Goal: Use online tool/utility: Utilize a website feature to perform a specific function

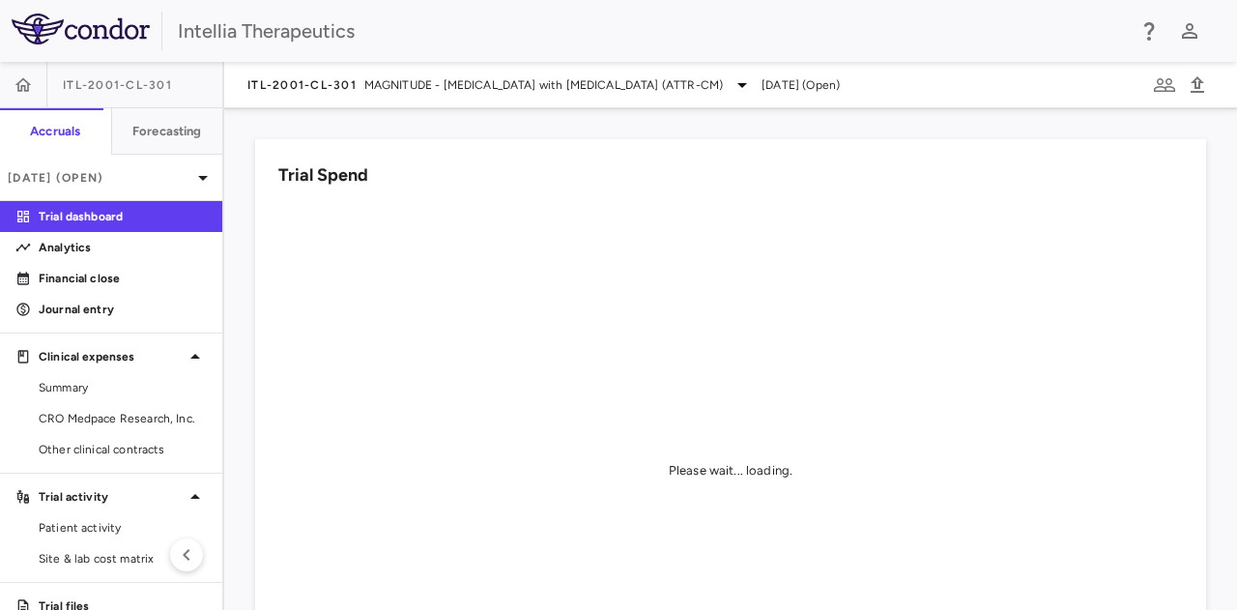
click at [331, 98] on div "ITL-2001-CL-301 MAGNITUDE - [MEDICAL_DATA] with [MEDICAL_DATA] (ATTR-CM) [DATE]…" at bounding box center [730, 85] width 1013 height 46
click at [352, 96] on div "ITL-2001-CL-301 MAGNITUDE - [MEDICAL_DATA] with [MEDICAL_DATA] (ATTR-CM)" at bounding box center [500, 84] width 507 height 23
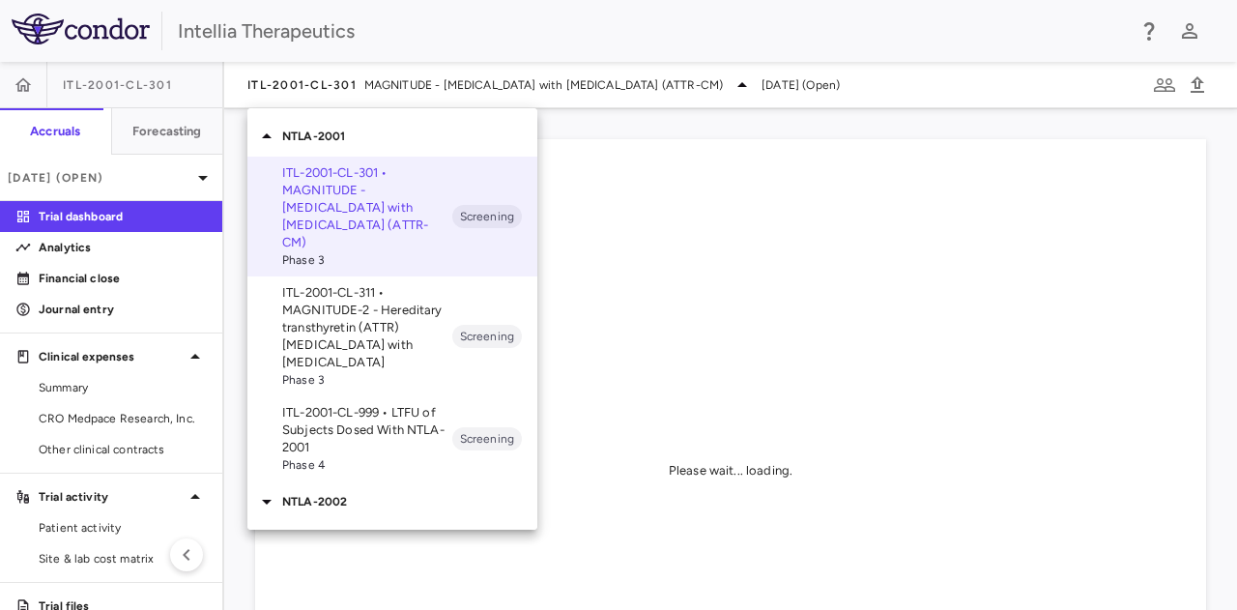
click at [273, 136] on icon at bounding box center [266, 136] width 23 height 23
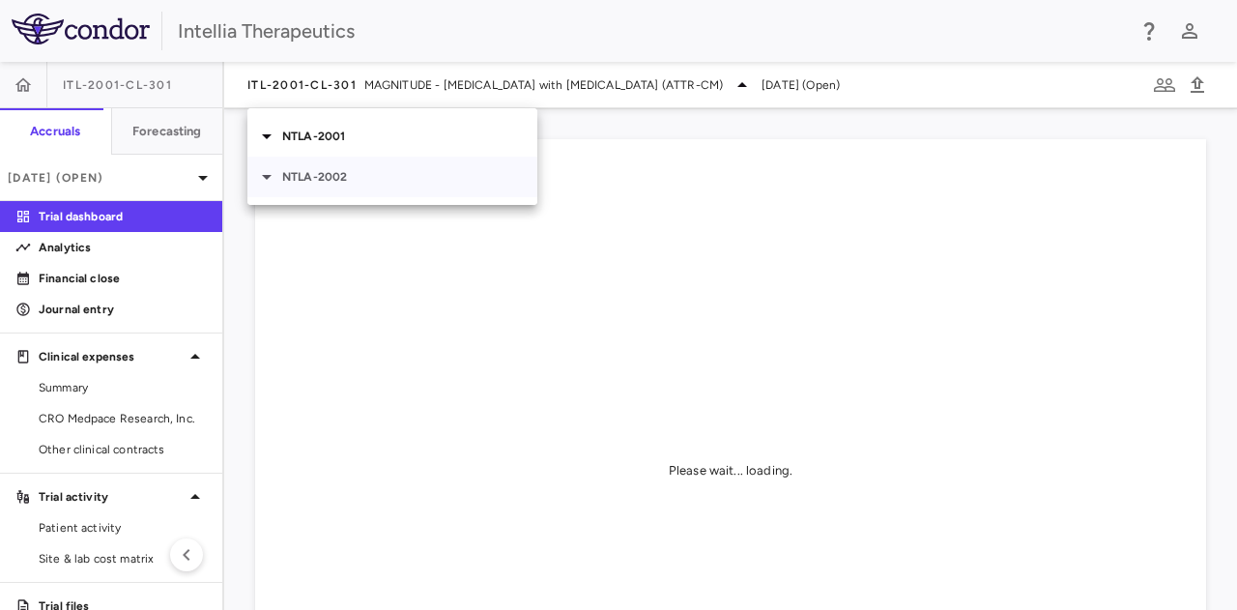
click at [275, 175] on icon at bounding box center [266, 176] width 23 height 23
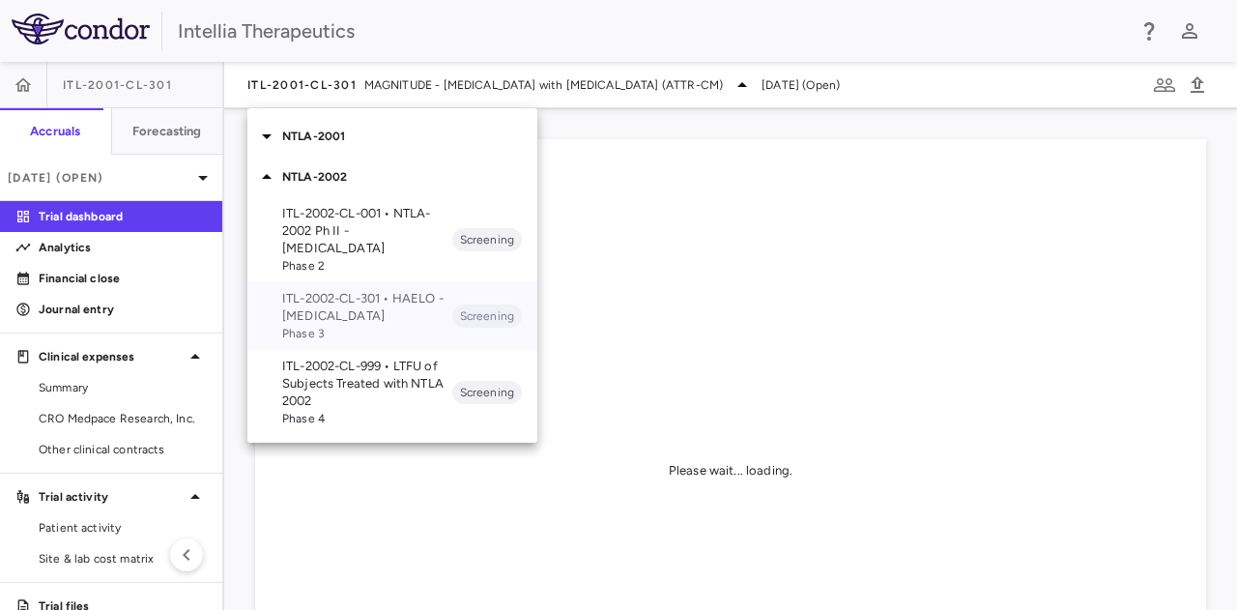
click at [398, 319] on p "ITL-2002-CL-301 • HAELO - [MEDICAL_DATA]" at bounding box center [367, 307] width 170 height 35
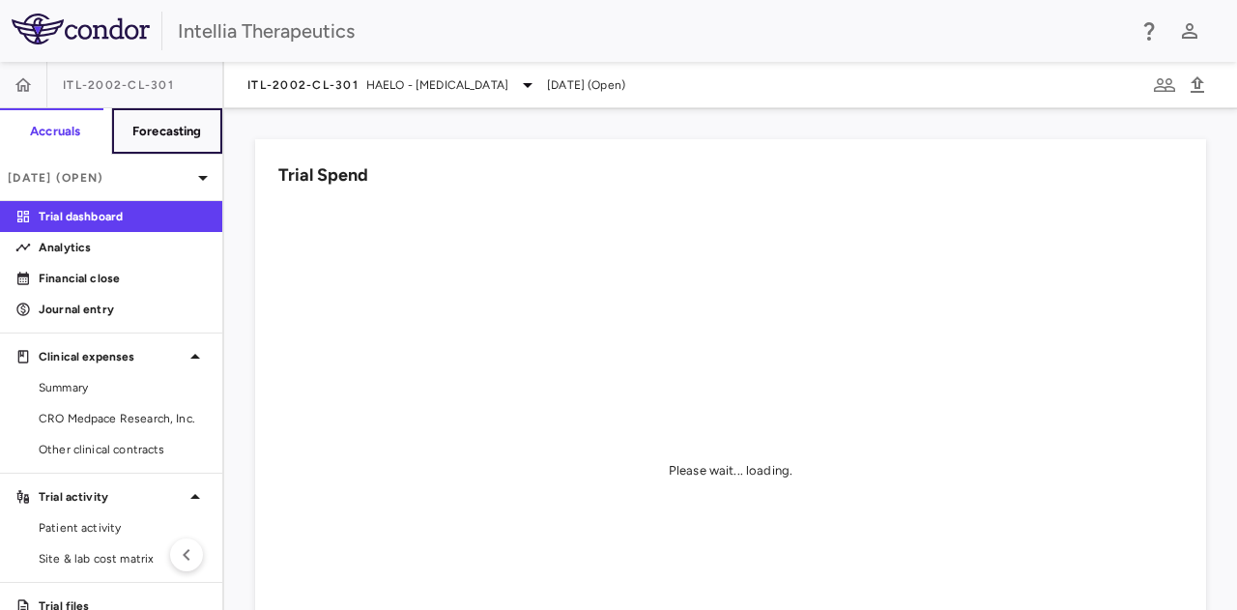
click at [170, 138] on h6 "Forecasting" at bounding box center [167, 131] width 70 height 17
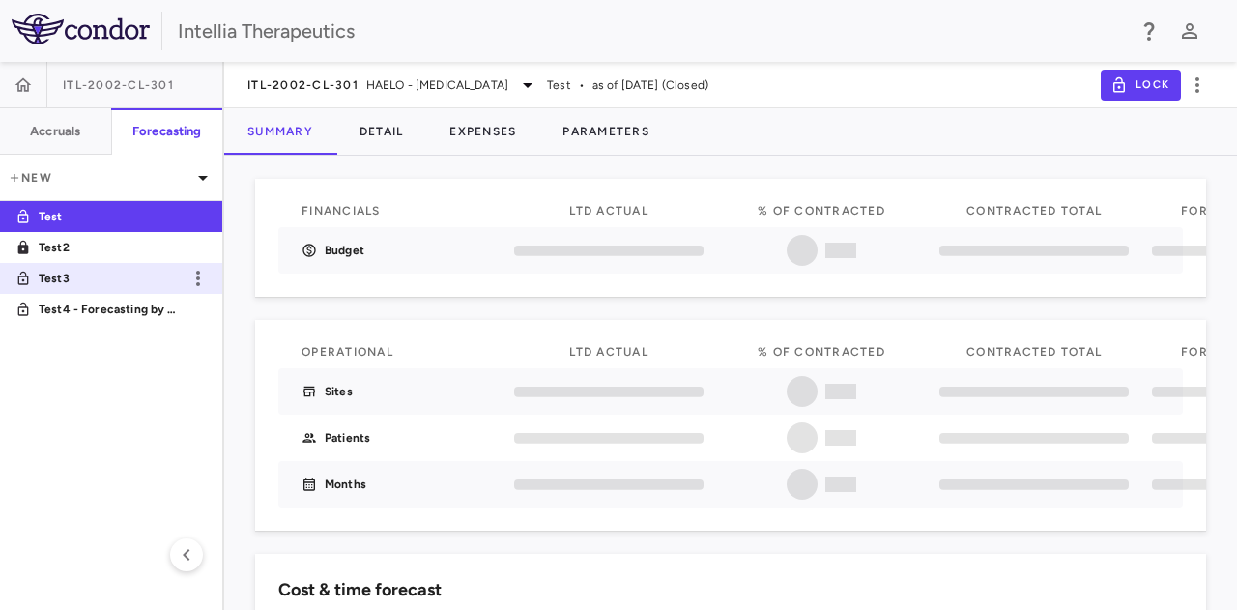
click at [74, 278] on p "Test3" at bounding box center [110, 278] width 143 height 17
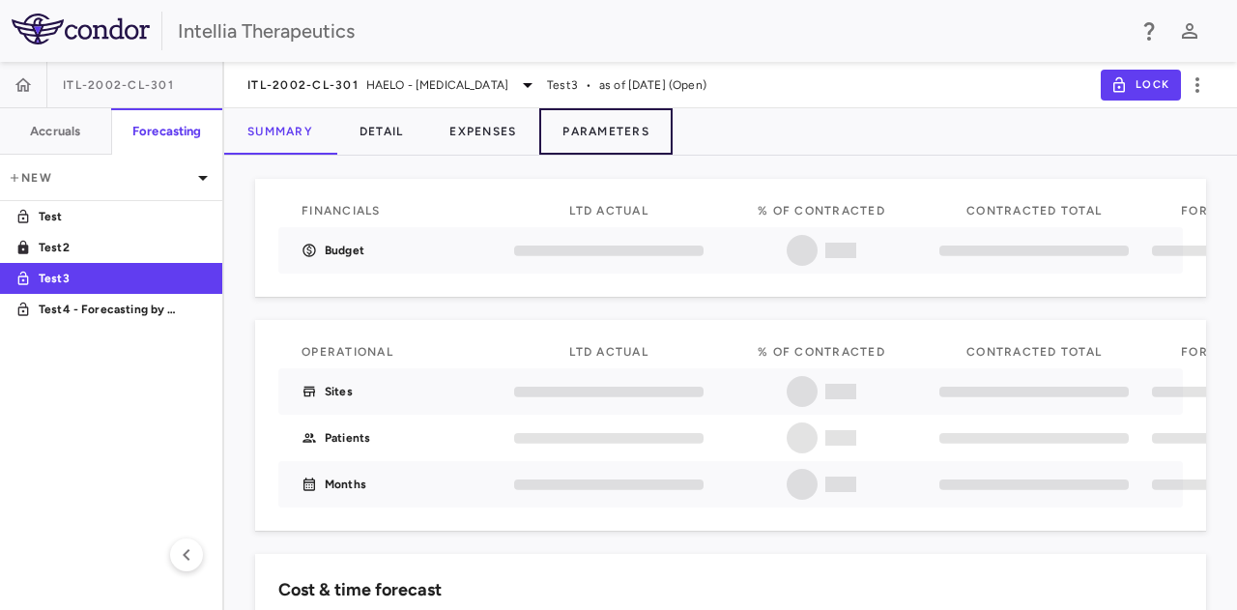
click at [641, 125] on button "Parameters" at bounding box center [605, 131] width 133 height 46
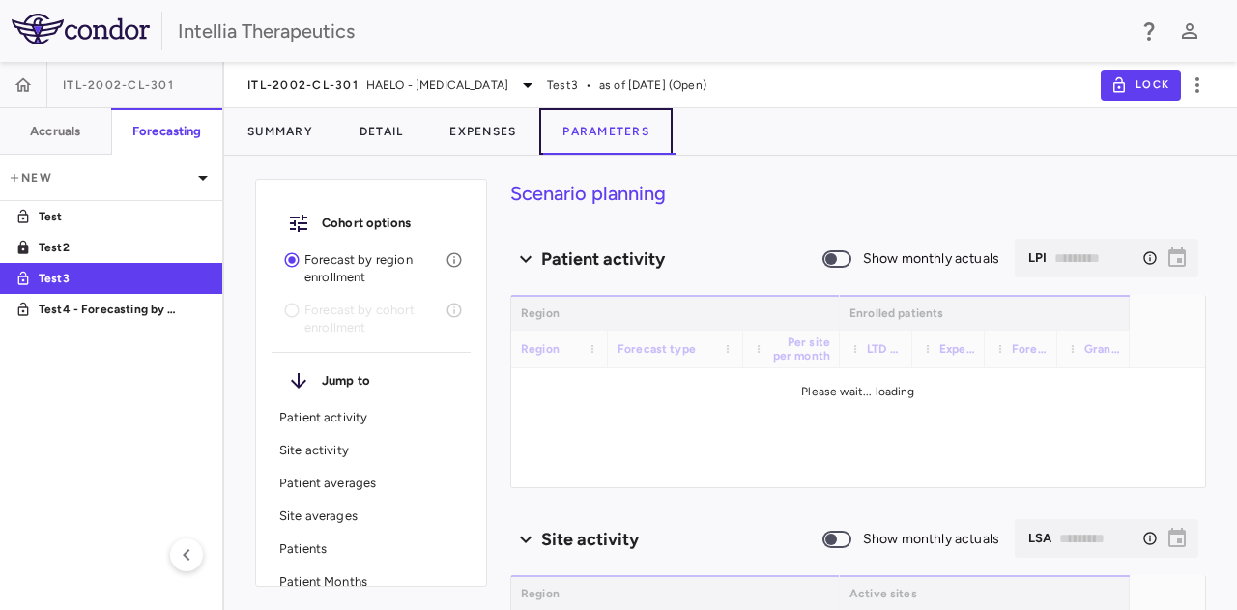
type input "********"
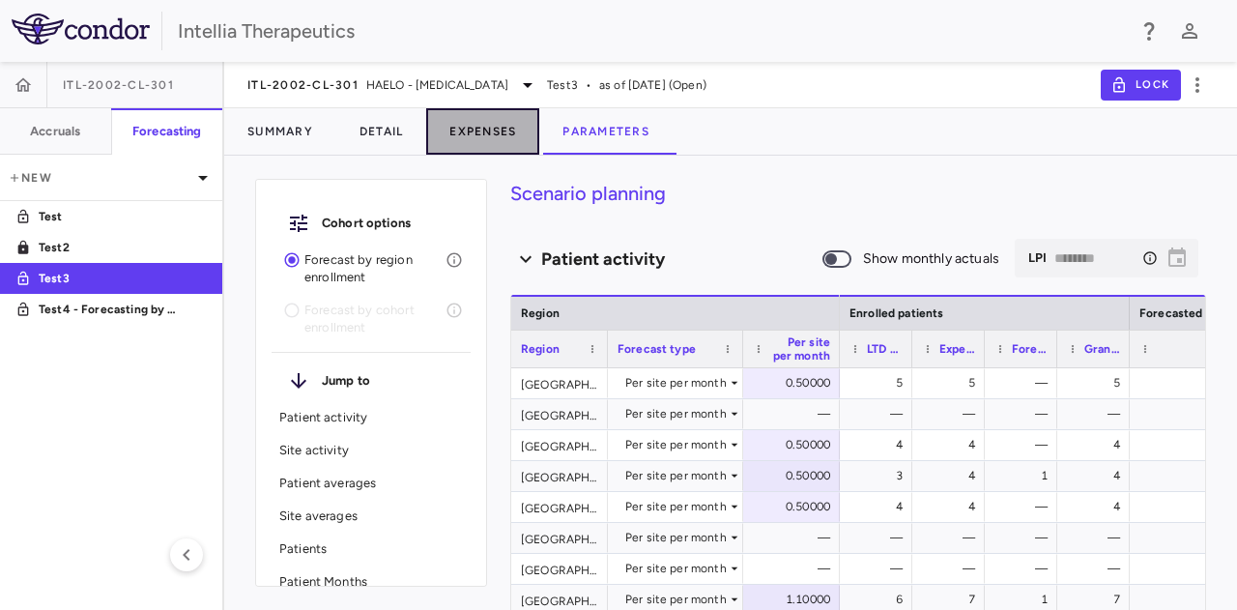
click at [481, 136] on button "Expenses" at bounding box center [482, 131] width 113 height 46
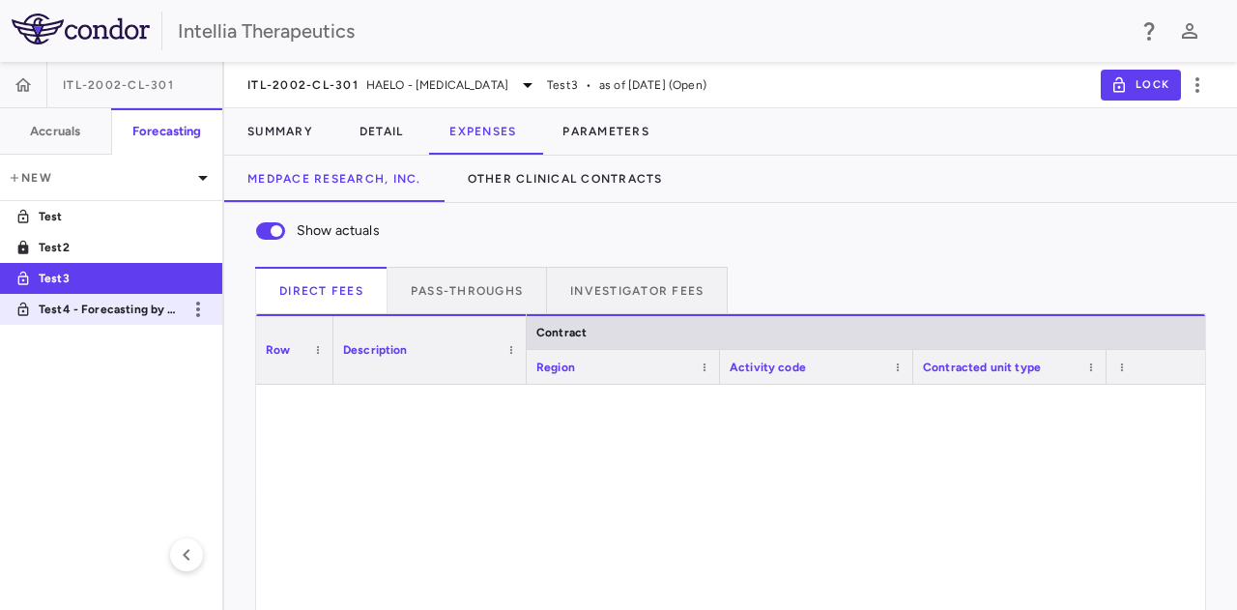
click at [110, 312] on p "Test4 - Forecasting by Cohort & Visit Cost" at bounding box center [110, 309] width 143 height 17
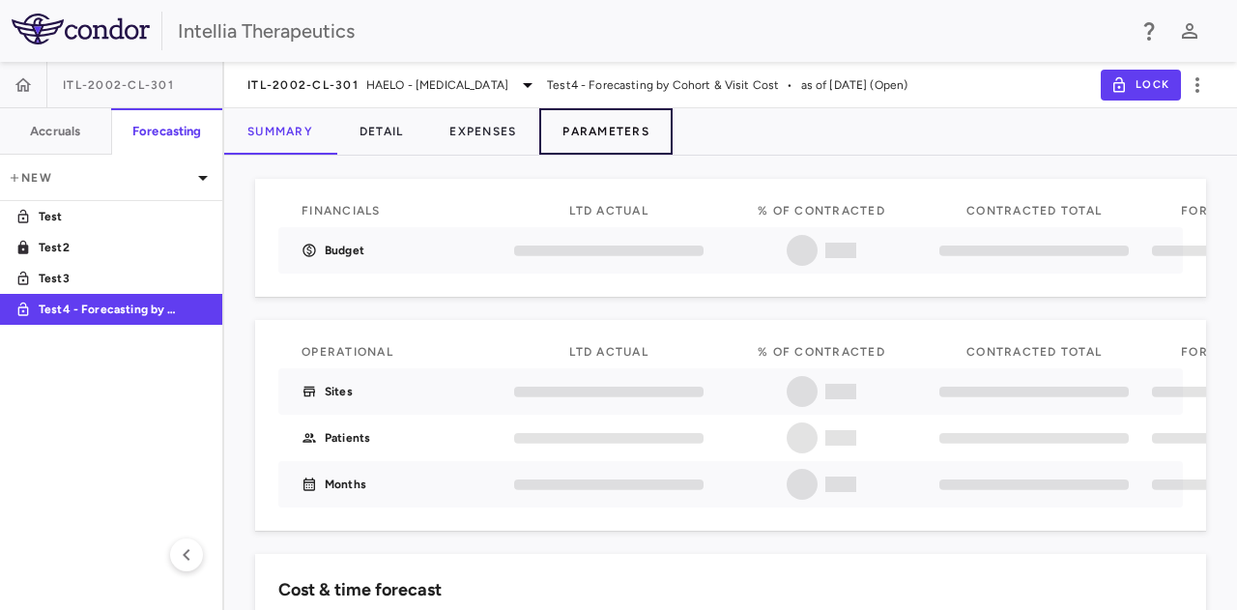
click at [634, 146] on button "Parameters" at bounding box center [605, 131] width 133 height 46
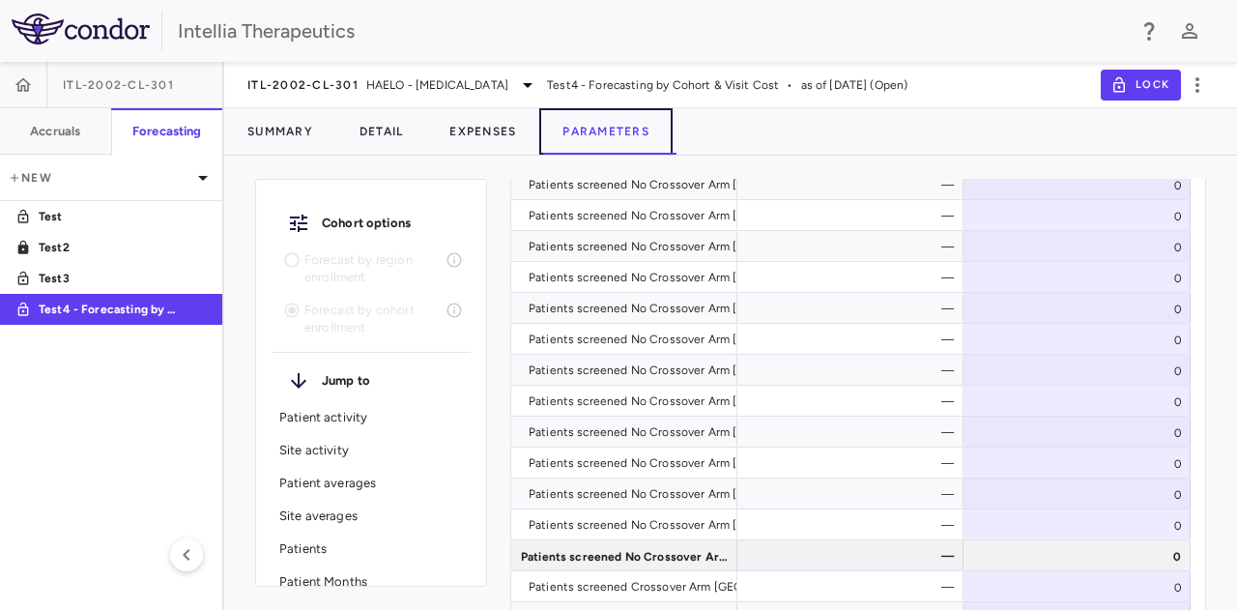
scroll to position [4350, 0]
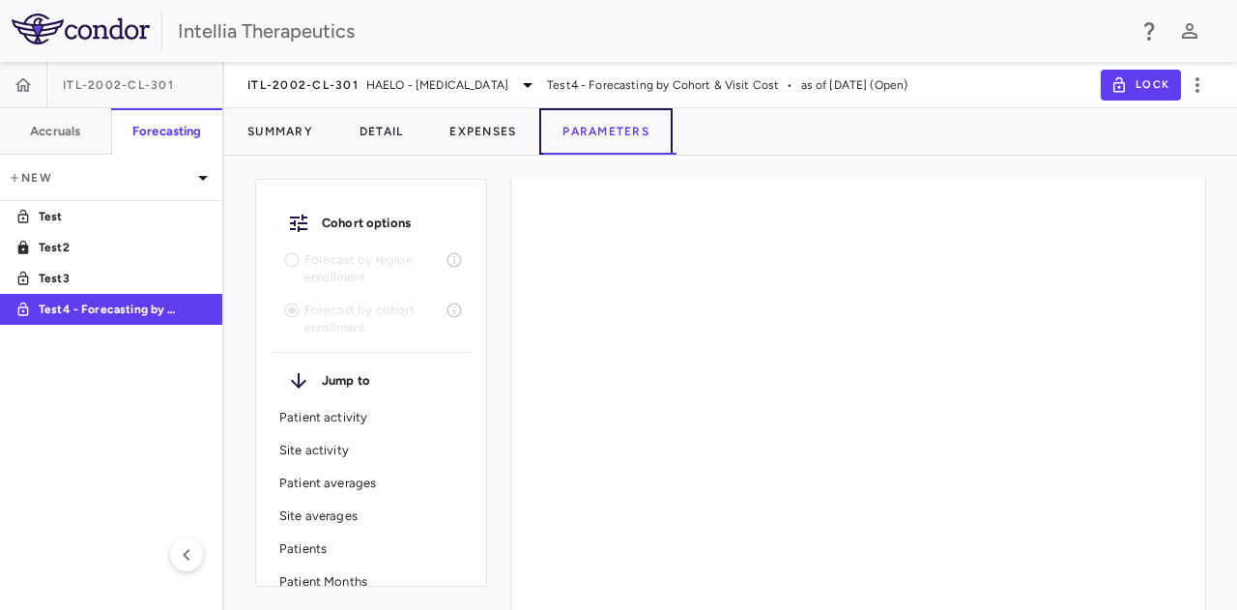
type input "********"
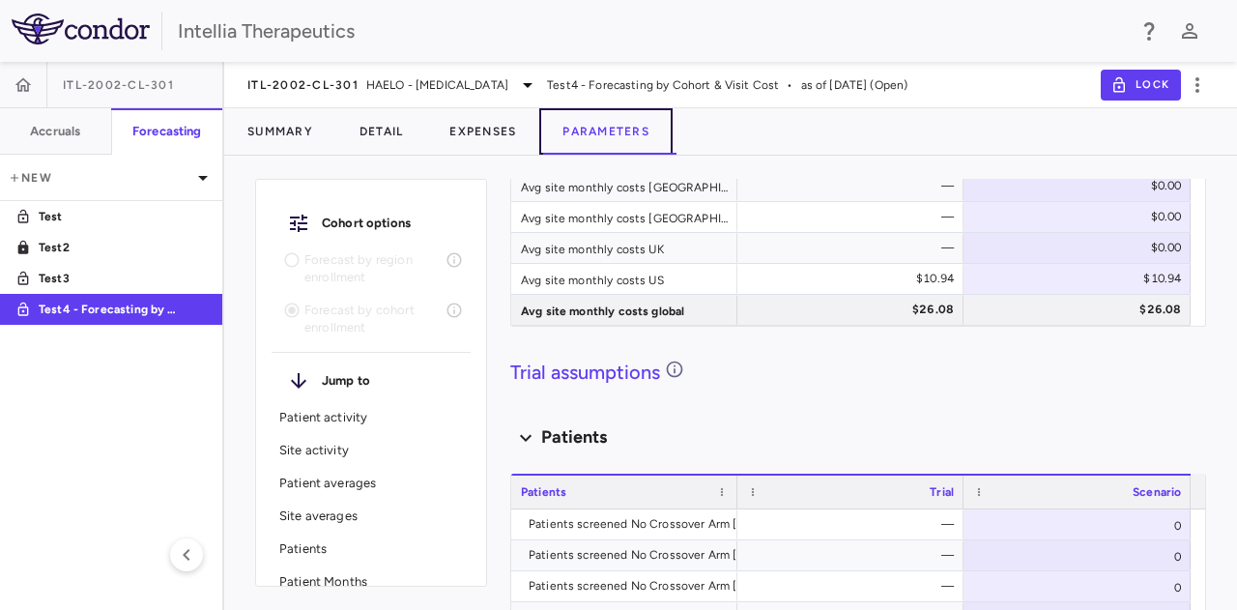
scroll to position [6649, 0]
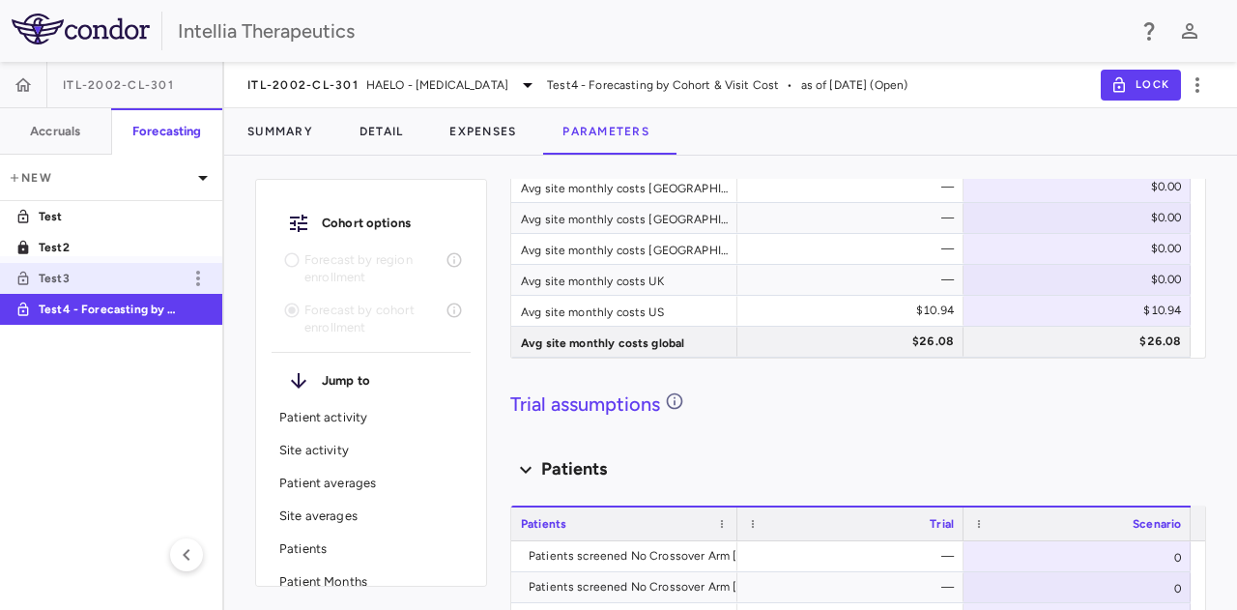
click at [104, 264] on link "Test3" at bounding box center [111, 278] width 222 height 44
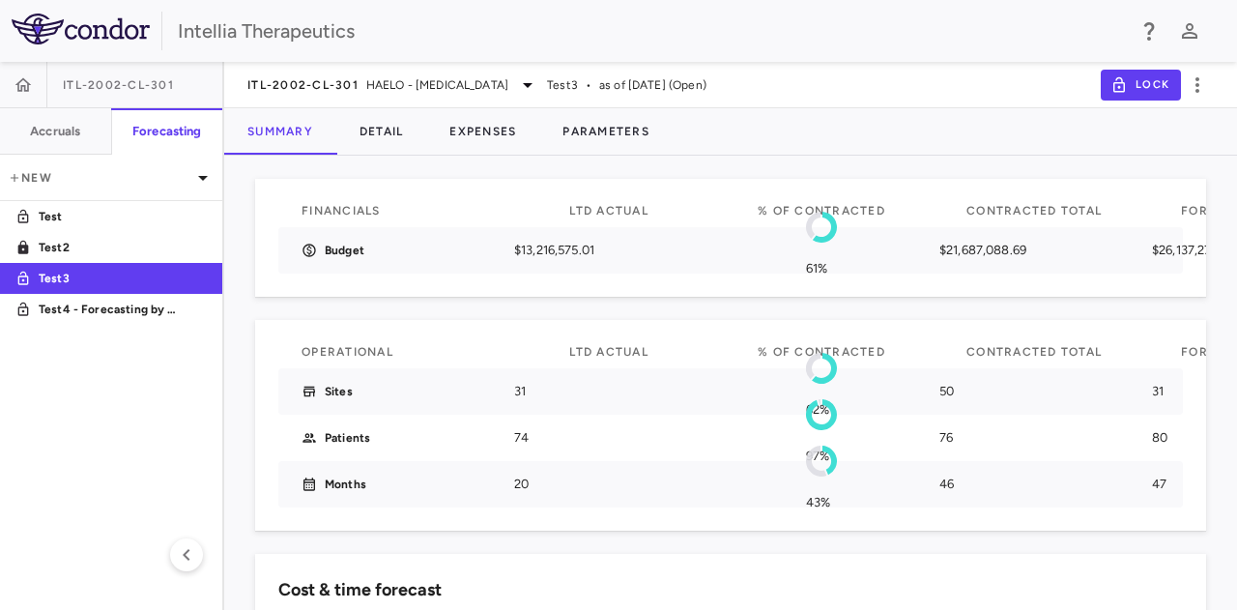
click at [677, 127] on div "Summary Detail Expenses Parameters" at bounding box center [730, 131] width 1013 height 46
click at [655, 136] on button "Parameters" at bounding box center [605, 131] width 133 height 46
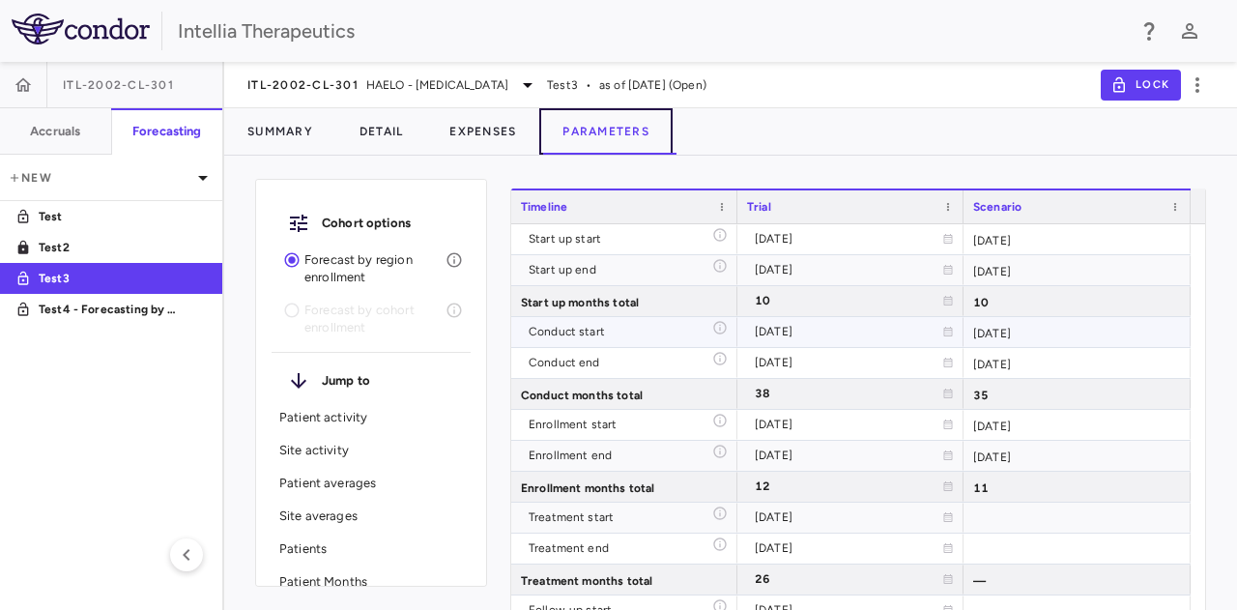
scroll to position [8893, 0]
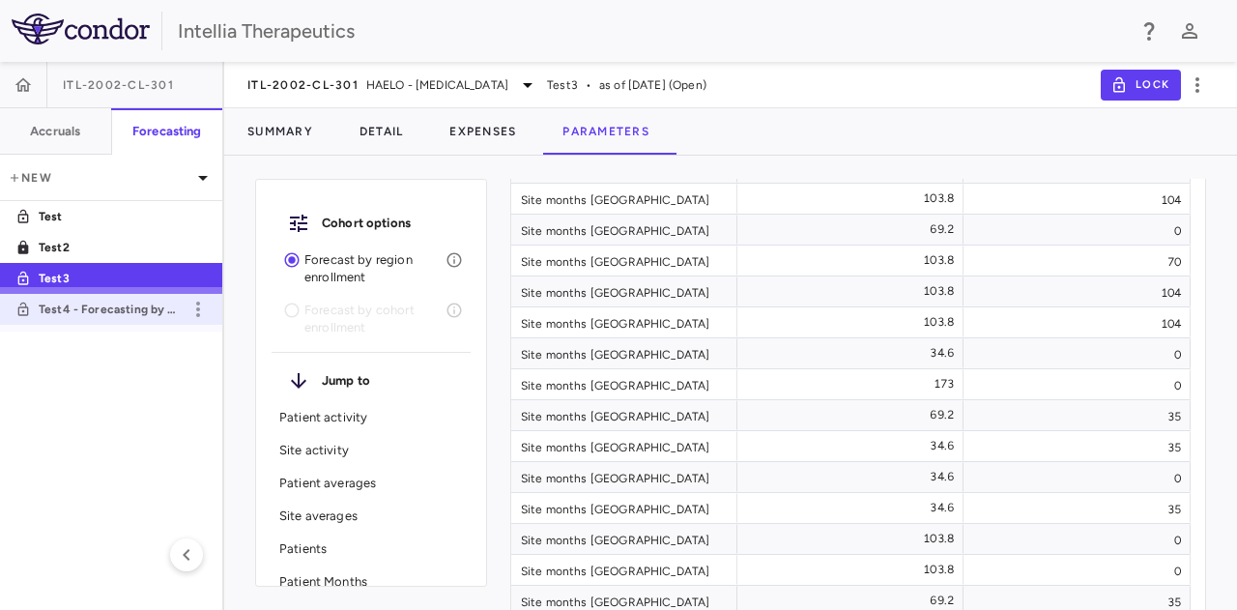
click at [149, 322] on link "Test4 - Forecasting by Cohort & Visit Cost" at bounding box center [111, 309] width 222 height 44
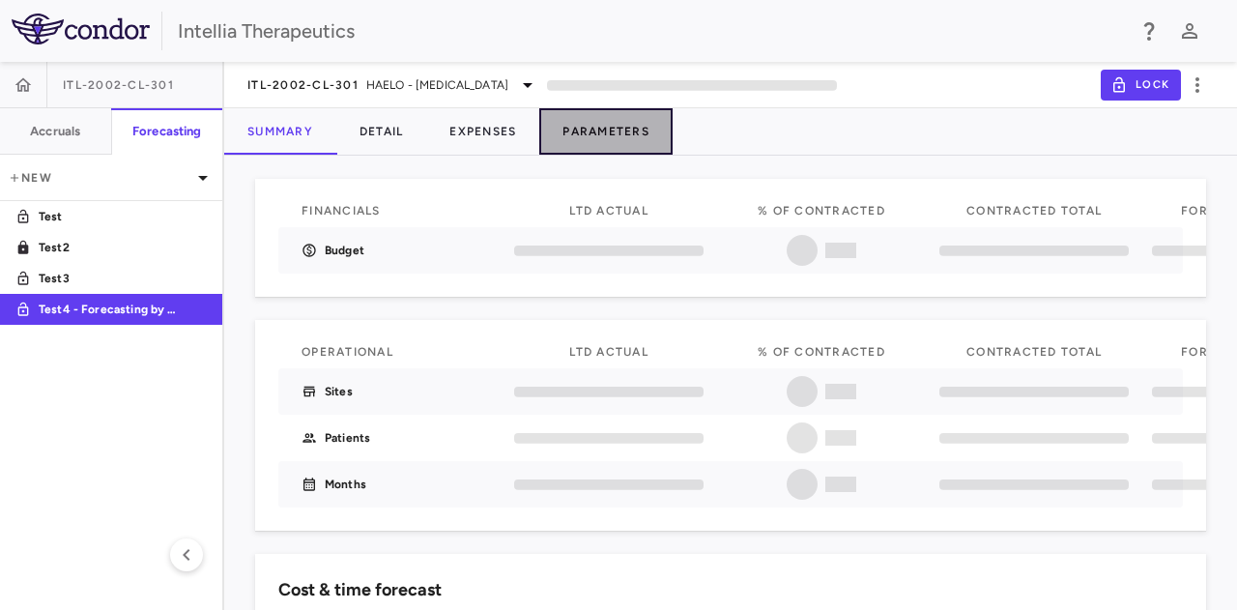
click at [665, 118] on button "Parameters" at bounding box center [605, 131] width 133 height 46
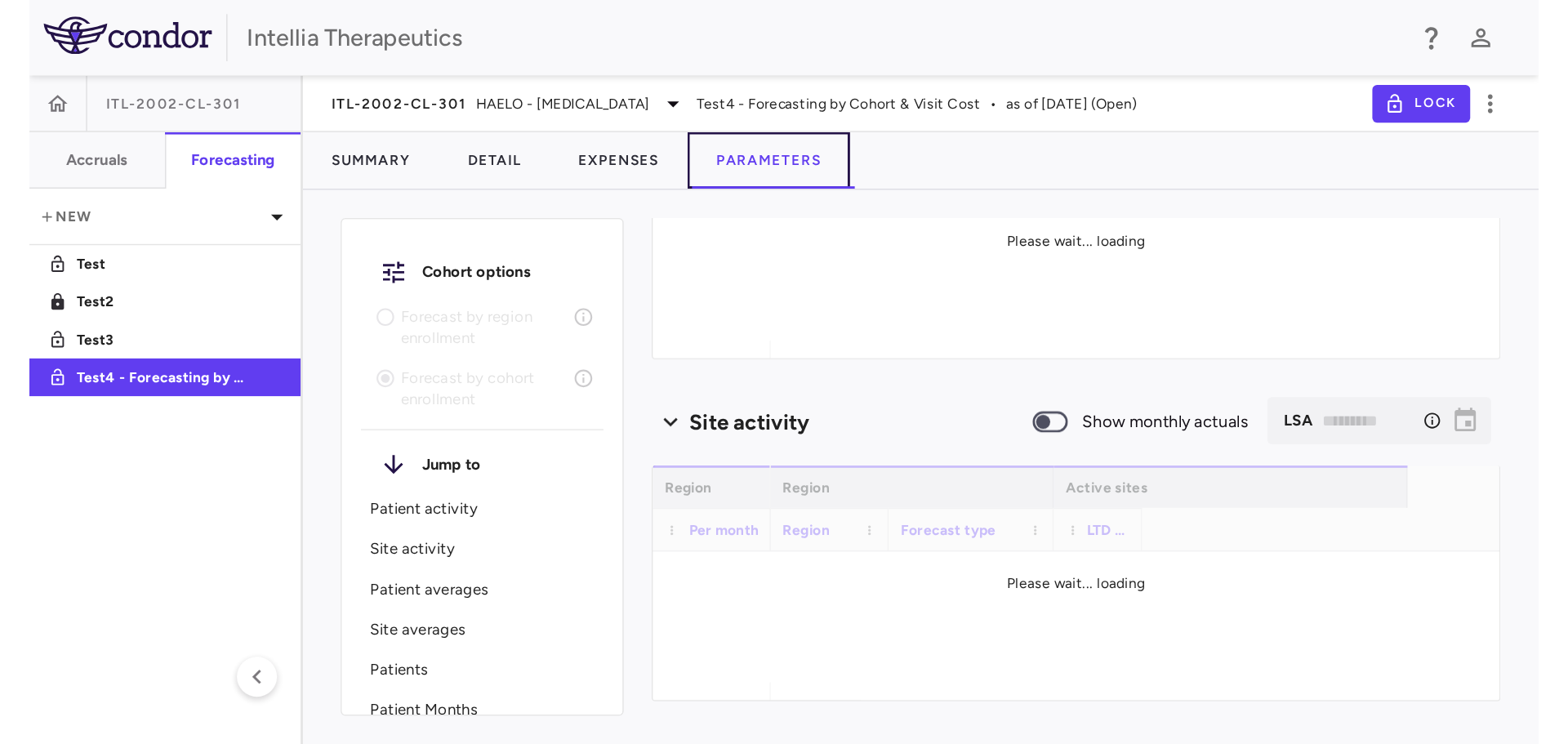
scroll to position [163, 0]
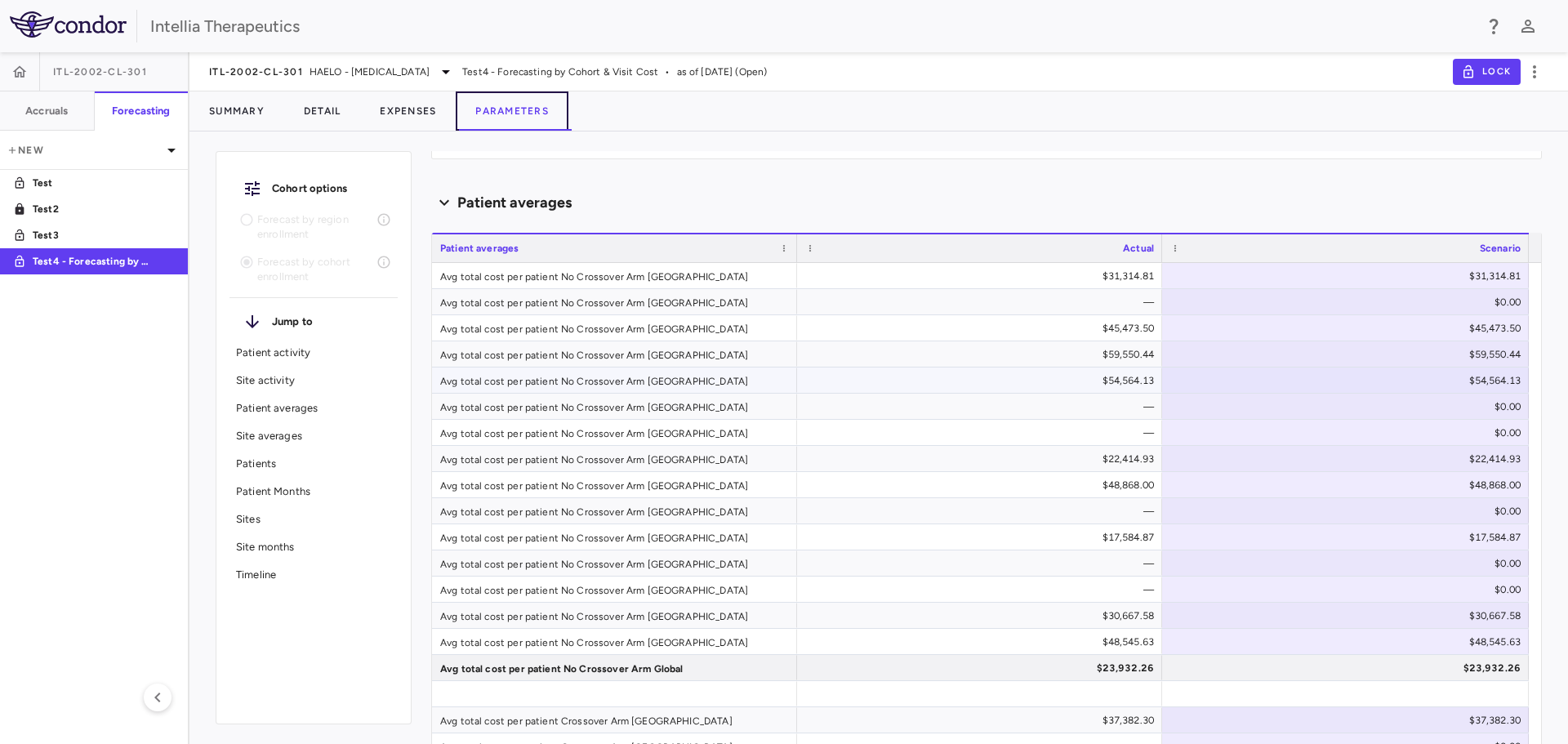
type input "********"
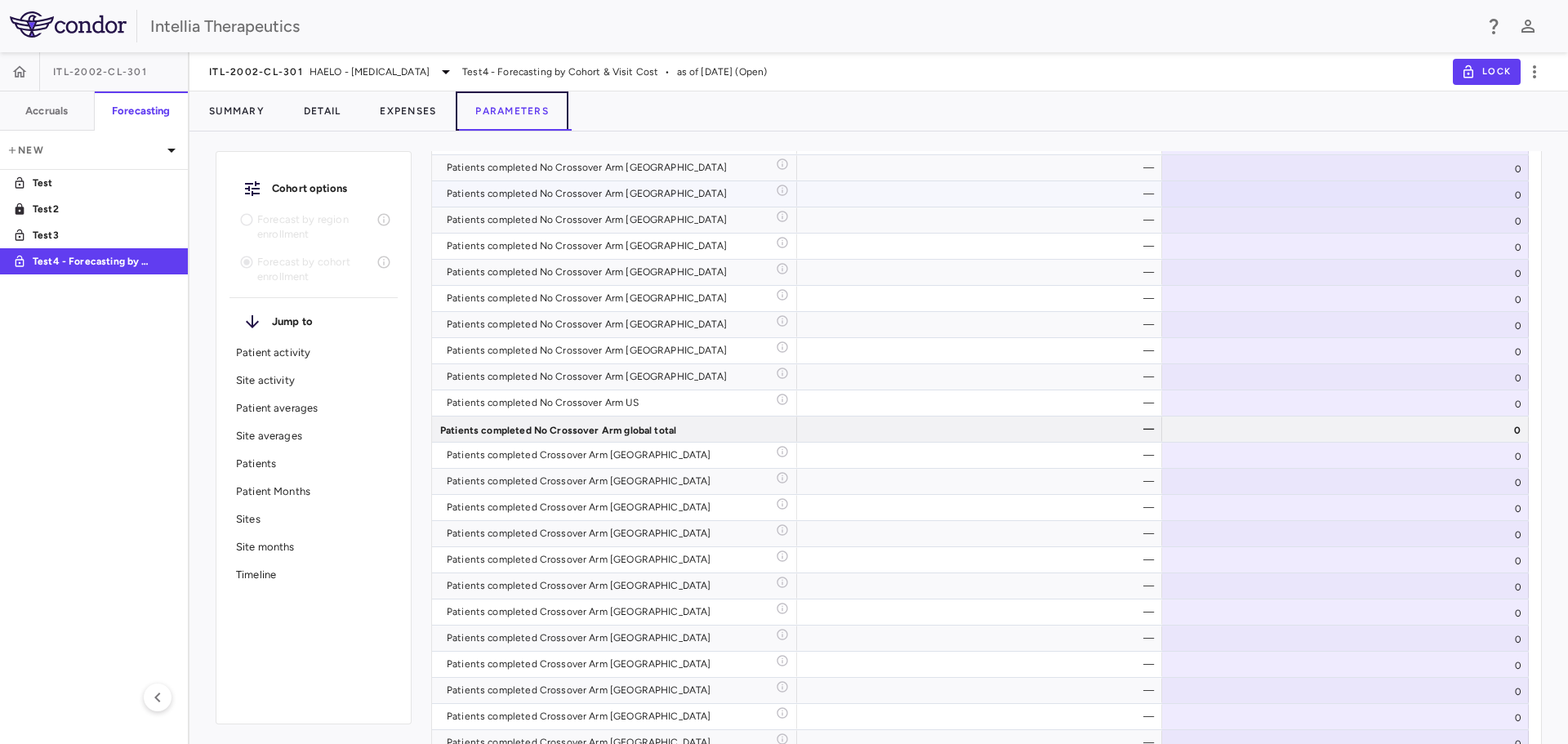
scroll to position [8697, 0]
